Goal: Task Accomplishment & Management: Use online tool/utility

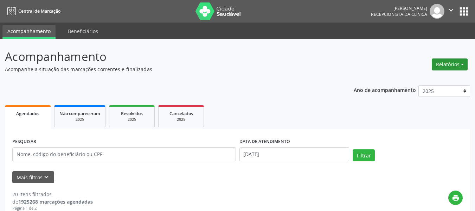
click at [450, 65] on button "Relatórios" at bounding box center [450, 64] width 36 height 12
click at [425, 80] on link "Agendamentos" at bounding box center [431, 80] width 76 height 10
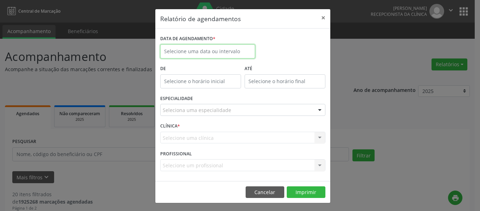
click at [218, 49] on input "text" at bounding box center [207, 51] width 95 height 14
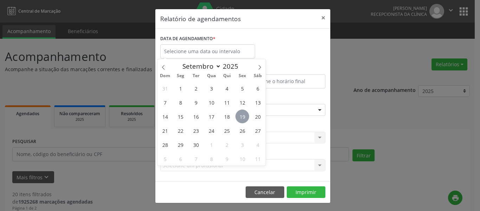
click at [242, 118] on span "19" at bounding box center [243, 116] width 14 height 14
type input "[DATE]"
click at [242, 118] on span "19" at bounding box center [243, 116] width 14 height 14
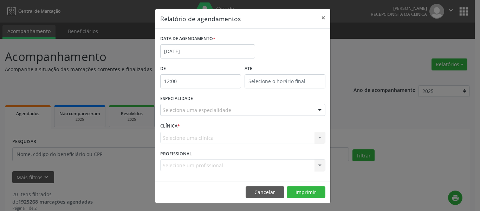
click at [199, 83] on input "12:00" at bounding box center [200, 81] width 81 height 14
click at [210, 100] on span at bounding box center [208, 99] width 5 height 7
type input "11:00"
type input "11"
click at [210, 100] on span at bounding box center [208, 99] width 5 height 7
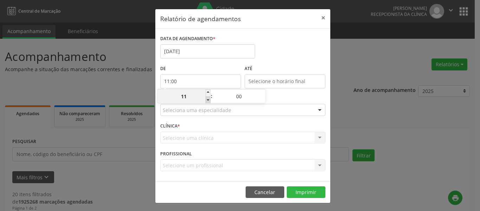
type input "10:00"
type input "10"
click at [210, 100] on span at bounding box center [208, 99] width 5 height 7
type input "09:00"
type input "09"
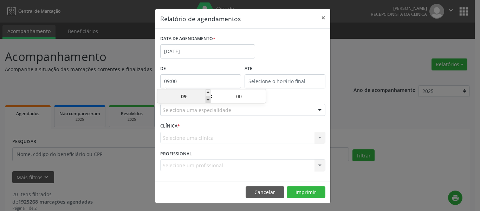
click at [210, 100] on span at bounding box center [208, 99] width 5 height 7
type input "08:00"
type input "08"
click at [289, 49] on div "DATA DE AGENDAMENTO * [DATE]" at bounding box center [243, 48] width 169 height 30
click at [289, 83] on input "12:00" at bounding box center [285, 81] width 81 height 14
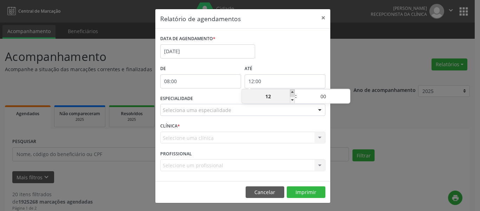
click at [292, 90] on span at bounding box center [292, 92] width 5 height 7
type input "13:00"
type input "13"
click at [292, 90] on span at bounding box center [292, 92] width 5 height 7
type input "14:00"
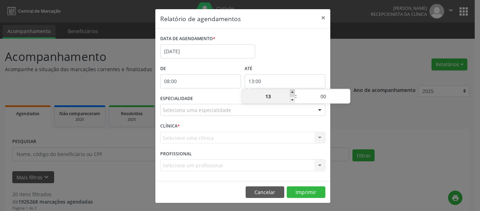
type input "14"
click at [292, 90] on span at bounding box center [292, 92] width 5 height 7
type input "15:00"
type input "15"
click at [292, 90] on span at bounding box center [292, 92] width 5 height 7
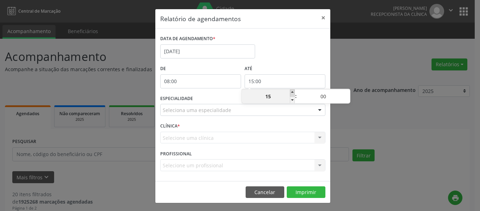
type input "16:00"
type input "16"
click at [292, 90] on span at bounding box center [292, 92] width 5 height 7
type input "17:00"
type input "17"
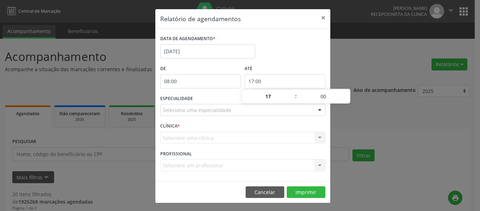
click at [285, 60] on div "DATA DE AGENDAMENTO * [DATE]" at bounding box center [243, 48] width 169 height 30
click at [257, 108] on div "Seleciona uma especialidade" at bounding box center [242, 110] width 165 height 12
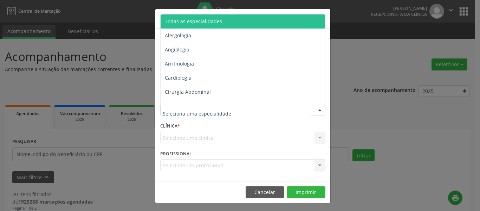
drag, startPoint x: 214, startPoint y: 22, endPoint x: 217, endPoint y: 25, distance: 4.2
click at [214, 22] on span "Todas as especialidades" at bounding box center [193, 21] width 57 height 7
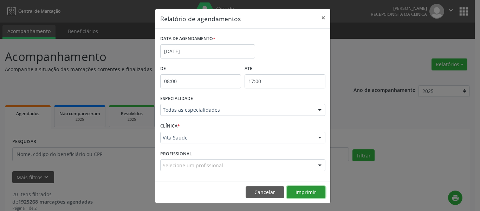
click at [298, 191] on button "Imprimir" at bounding box center [306, 192] width 39 height 12
